Goal: Navigation & Orientation: Find specific page/section

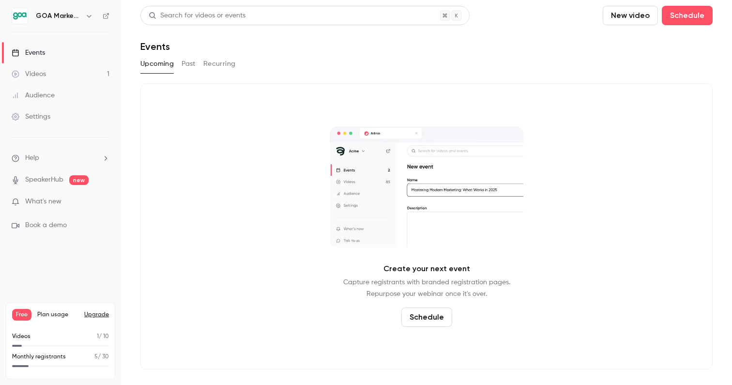
click at [42, 93] on div "Audience" at bounding box center [33, 96] width 43 height 10
